Goal: Download file/media

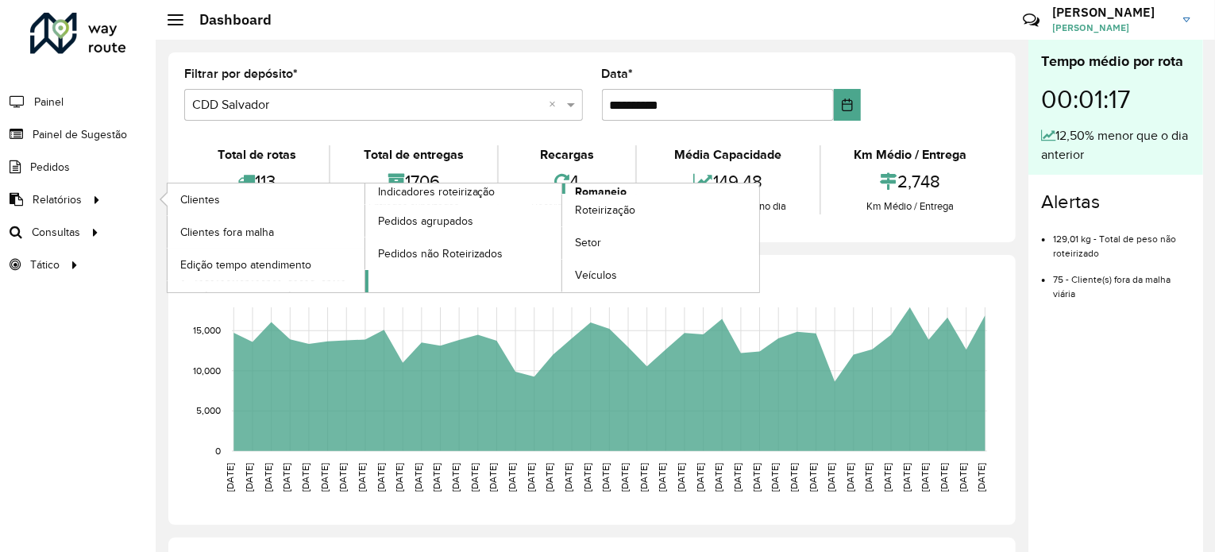
click at [595, 188] on span "Romaneio" at bounding box center [601, 192] width 52 height 17
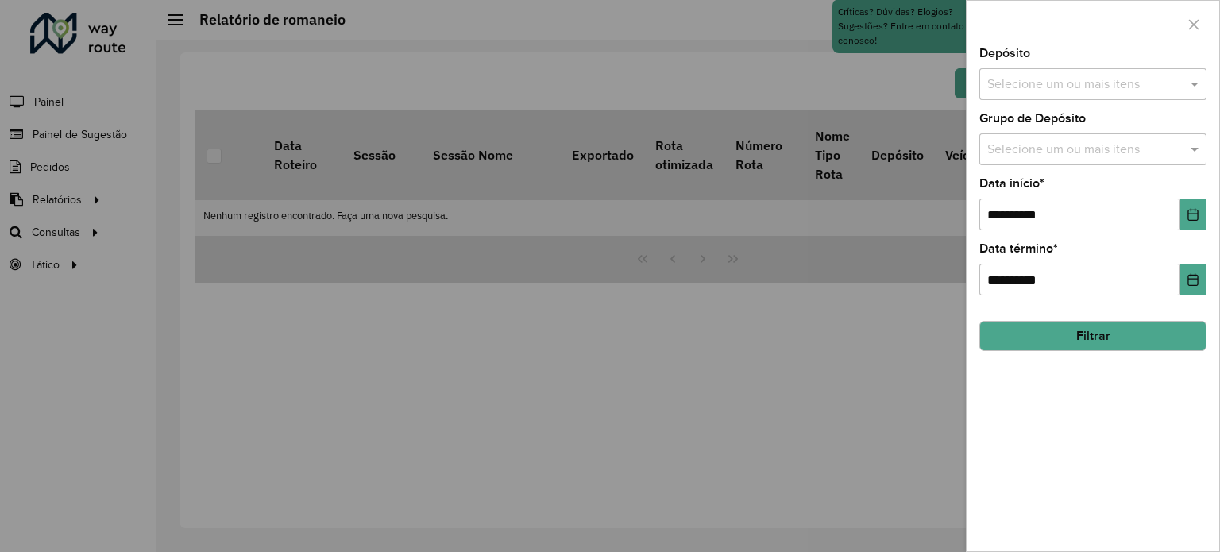
click at [1211, 214] on div "**********" at bounding box center [1093, 300] width 253 height 504
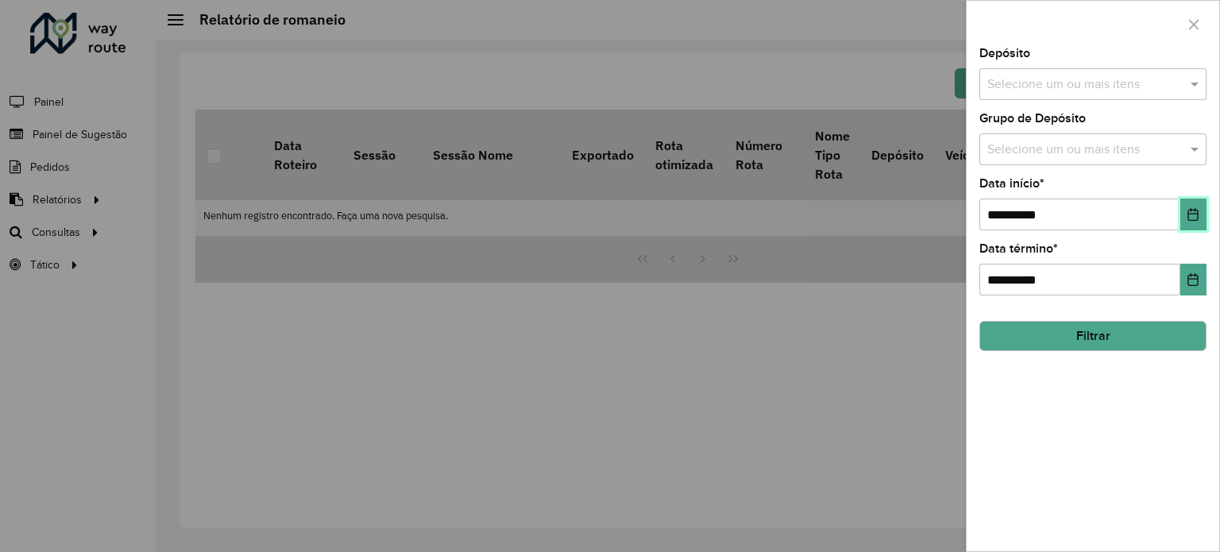
click at [1203, 212] on button "Choose Date" at bounding box center [1194, 215] width 26 height 32
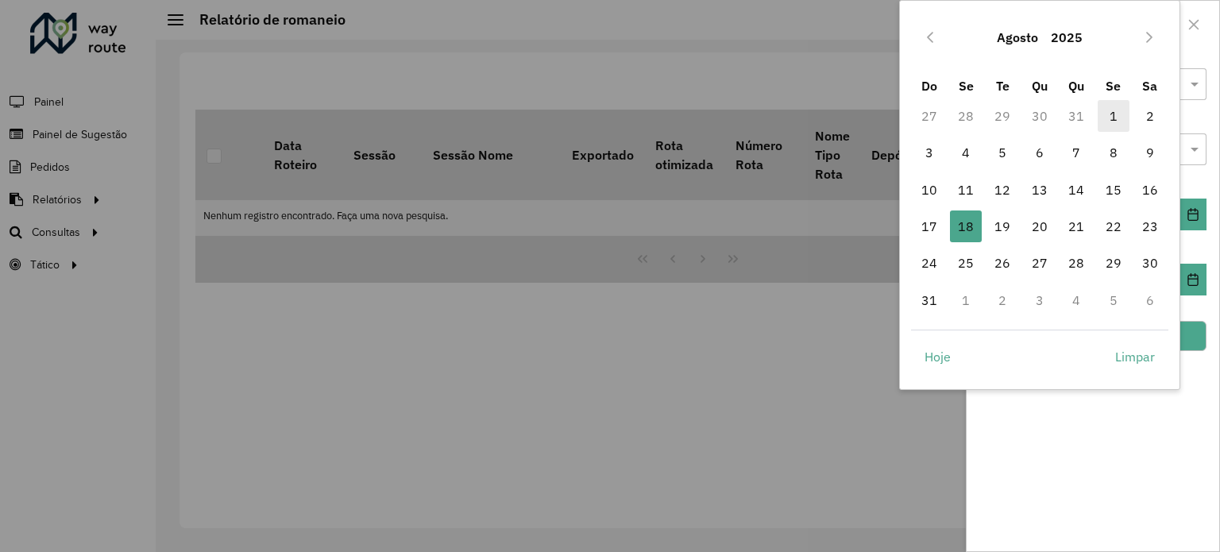
click at [1107, 107] on span "1" at bounding box center [1114, 116] width 32 height 32
type input "**********"
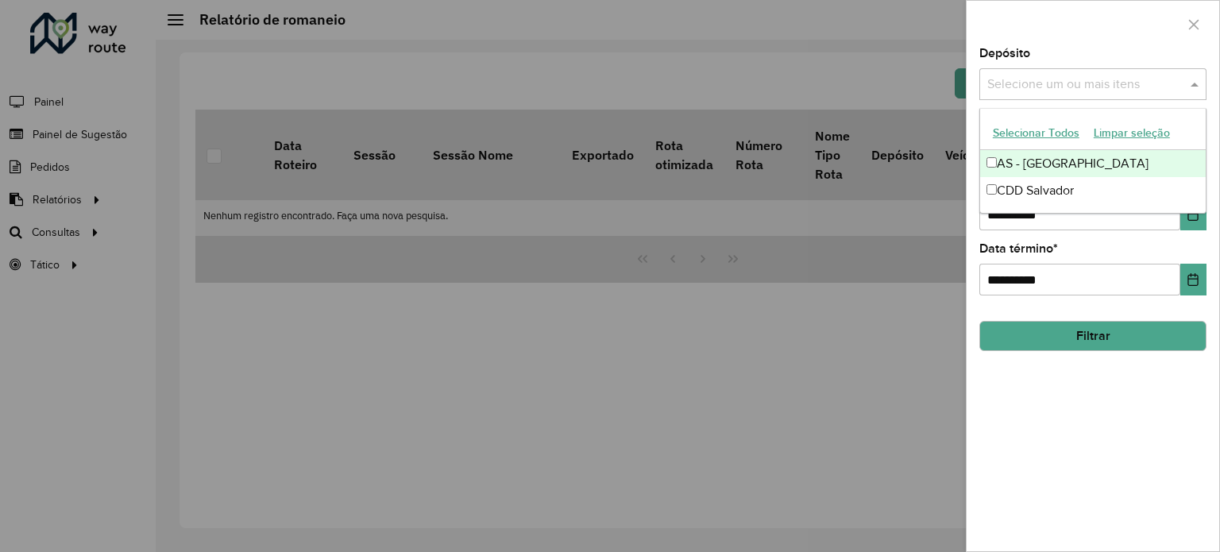
click at [1026, 77] on input "text" at bounding box center [1084, 84] width 203 height 19
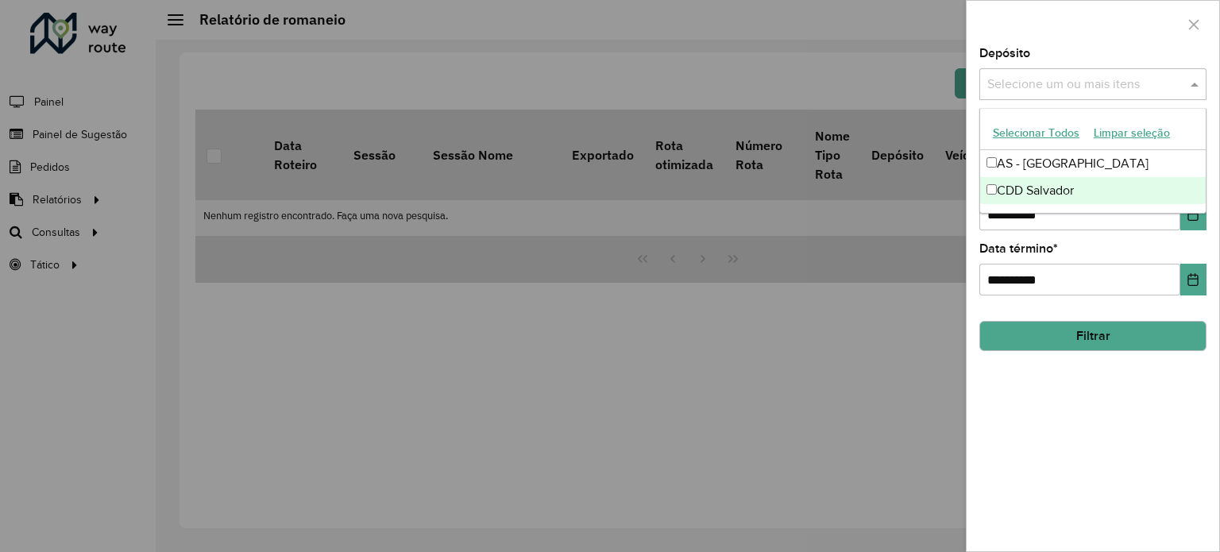
click at [1007, 188] on div "CDD Salvador" at bounding box center [1093, 190] width 226 height 27
click at [1077, 334] on button "Filtrar" at bounding box center [1093, 336] width 227 height 30
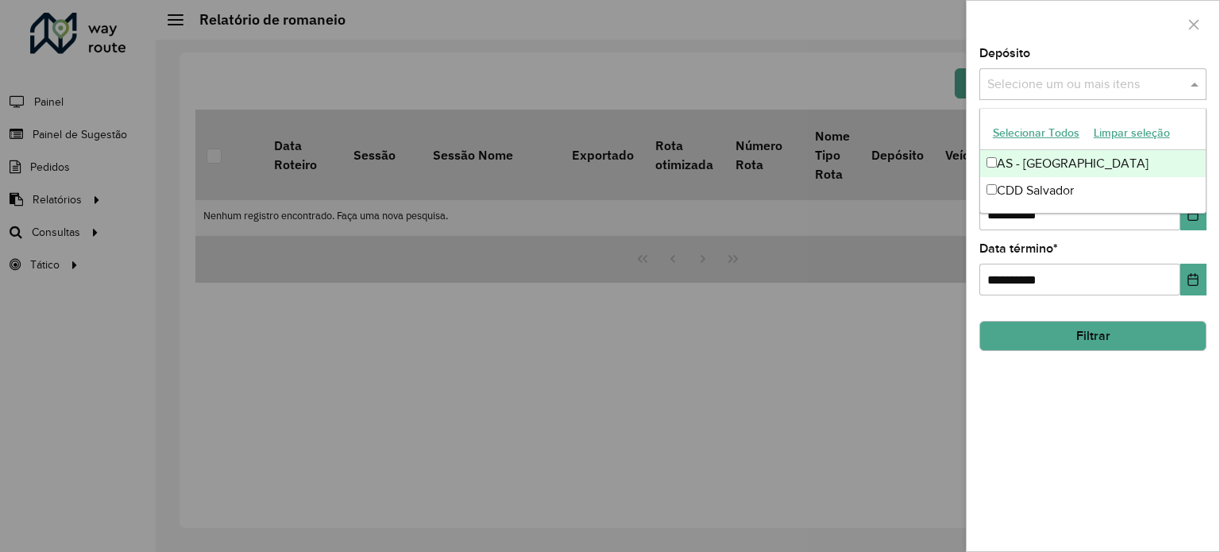
click at [1027, 89] on input "text" at bounding box center [1084, 84] width 203 height 19
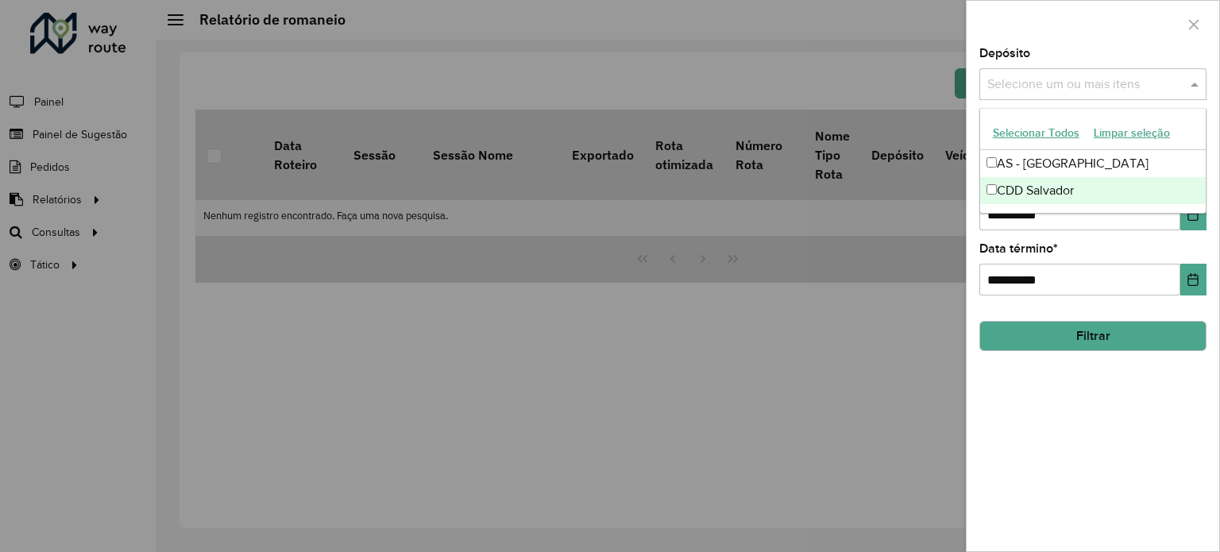
click at [1015, 181] on div "CDD Salvador" at bounding box center [1093, 190] width 226 height 27
click at [1068, 334] on button "Filtrar" at bounding box center [1093, 336] width 227 height 30
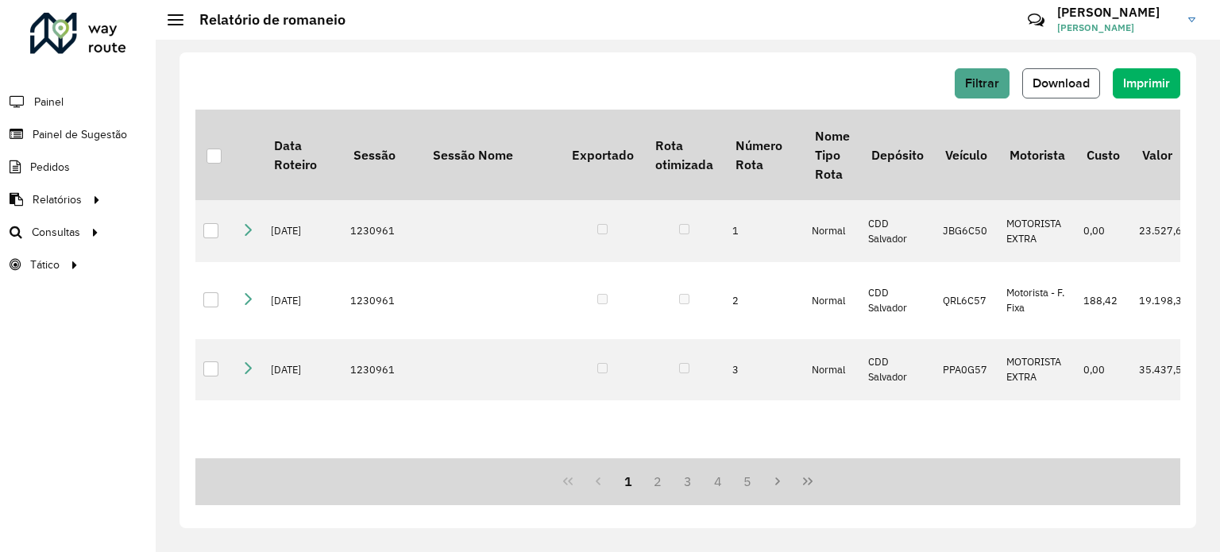
click at [1058, 85] on span "Download" at bounding box center [1061, 83] width 57 height 14
